Goal: Transaction & Acquisition: Book appointment/travel/reservation

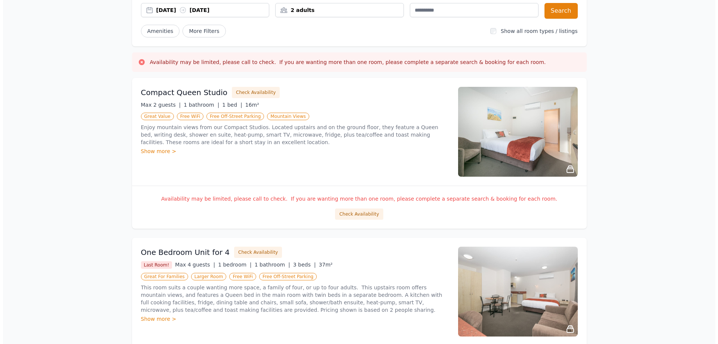
scroll to position [112, 0]
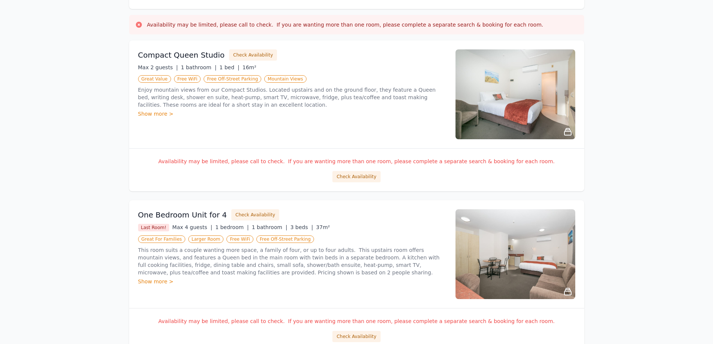
click at [383, 139] on div "Compact Queen Studio Check Availability Max 2 guests | 1 bathroom | 1 bed | 16m…" at bounding box center [356, 94] width 455 height 108
click at [230, 54] on button "Check Availability" at bounding box center [253, 54] width 48 height 11
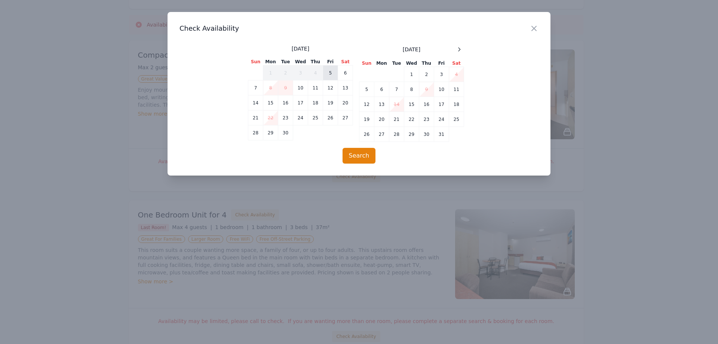
click at [333, 73] on td "5" at bounding box center [330, 72] width 15 height 15
click at [343, 71] on td "6" at bounding box center [345, 72] width 15 height 15
click at [256, 91] on td "7" at bounding box center [255, 87] width 15 height 15
click at [329, 72] on td "5" at bounding box center [330, 72] width 15 height 15
click at [259, 85] on td "7" at bounding box center [255, 87] width 15 height 15
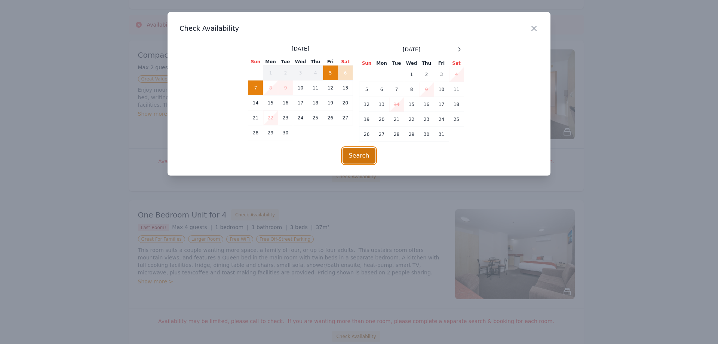
click at [364, 152] on button "Search" at bounding box center [359, 156] width 33 height 16
